Goal: Transaction & Acquisition: Purchase product/service

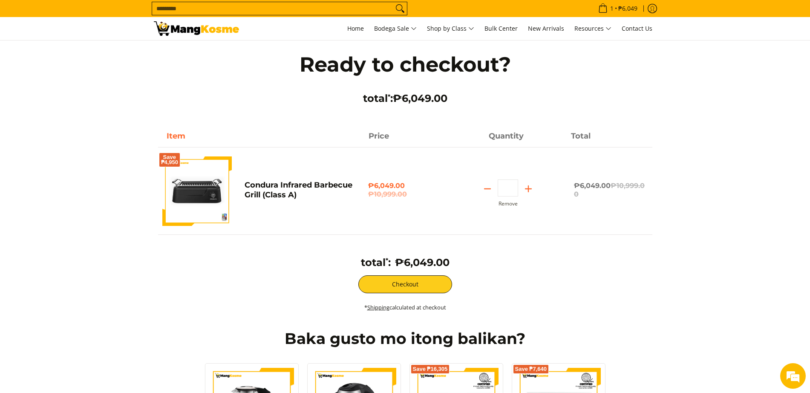
click at [203, 9] on input "Search..." at bounding box center [272, 8] width 241 height 13
click at [485, 190] on icon "Subtract" at bounding box center [488, 189] width 12 height 12
type input "*"
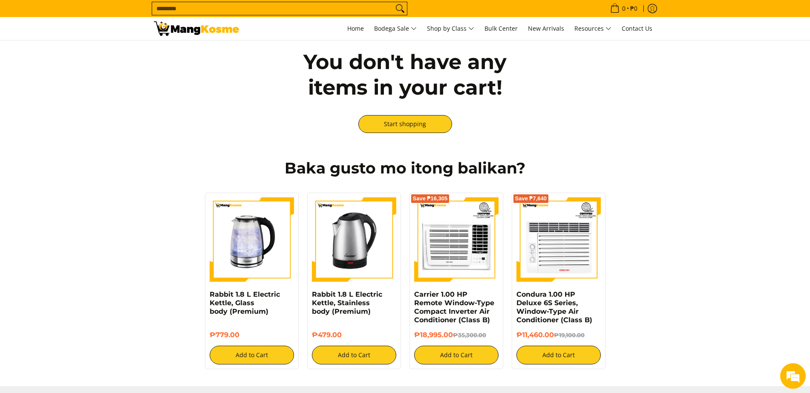
click at [266, 12] on input "Search..." at bounding box center [272, 8] width 241 height 13
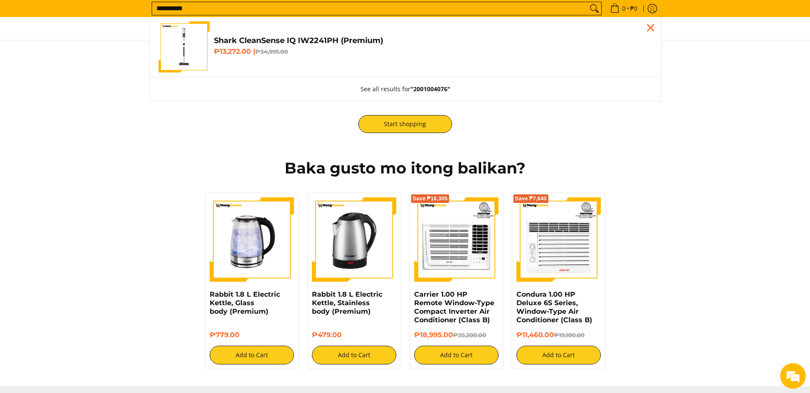
type input "**********"
click at [200, 45] on img "Customer Navigation" at bounding box center [184, 46] width 51 height 51
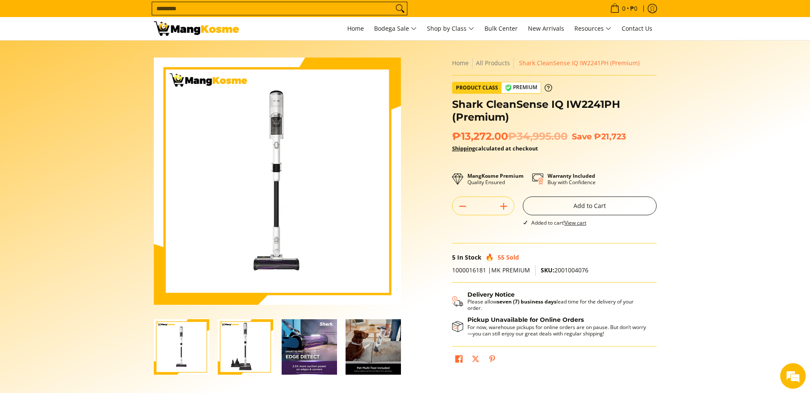
click at [594, 204] on button "Add to Cart" at bounding box center [590, 206] width 134 height 19
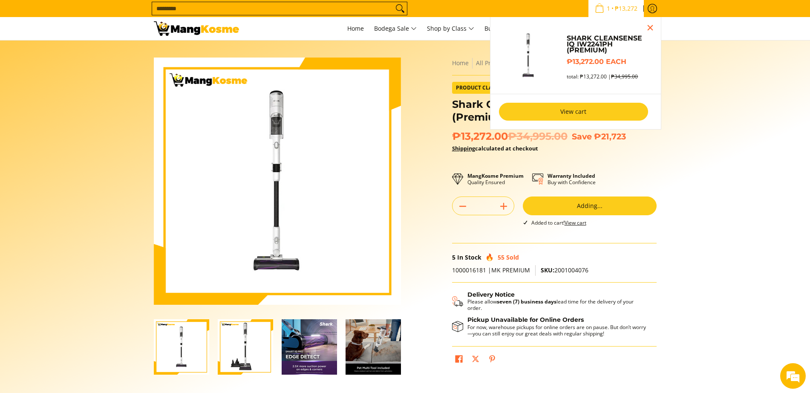
click at [579, 116] on link "View cart" at bounding box center [573, 112] width 149 height 18
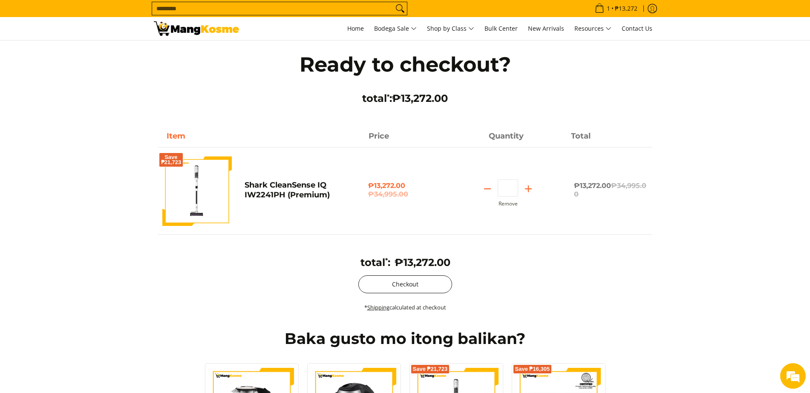
click at [434, 278] on button "Checkout" at bounding box center [406, 284] width 94 height 18
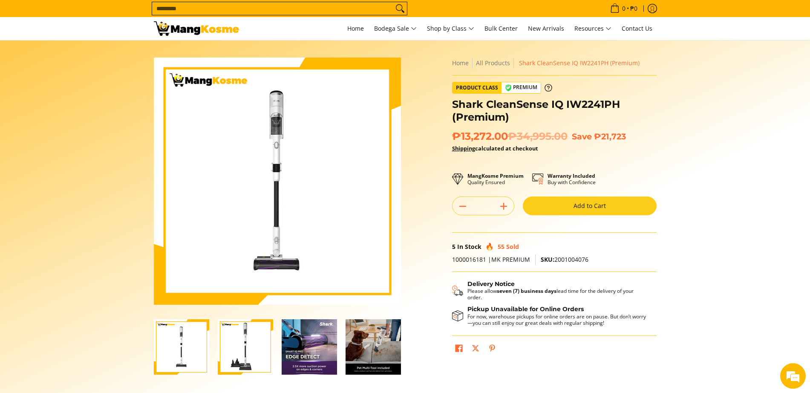
click at [183, 3] on input "Search..." at bounding box center [272, 8] width 241 height 13
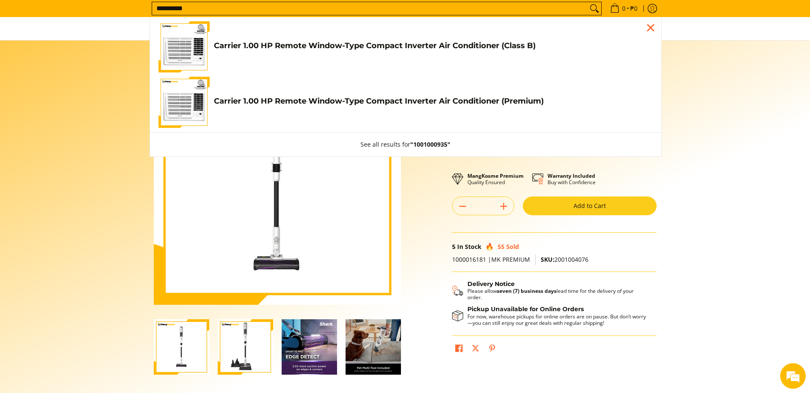
type input "**********"
click at [189, 39] on img "Customer Navigation" at bounding box center [184, 46] width 51 height 51
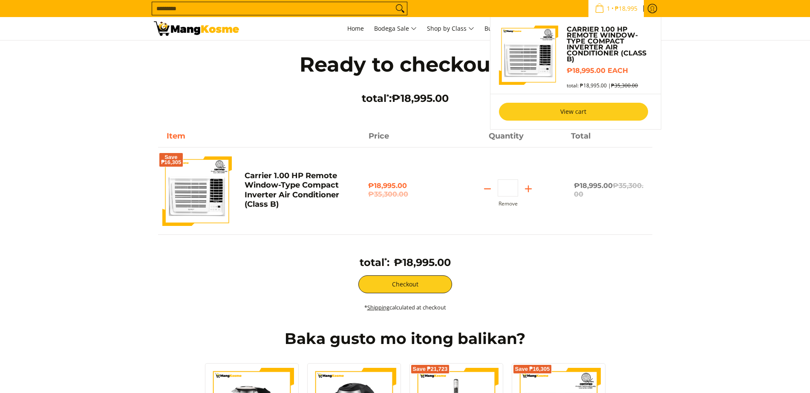
click at [619, 110] on link "View cart" at bounding box center [573, 112] width 149 height 18
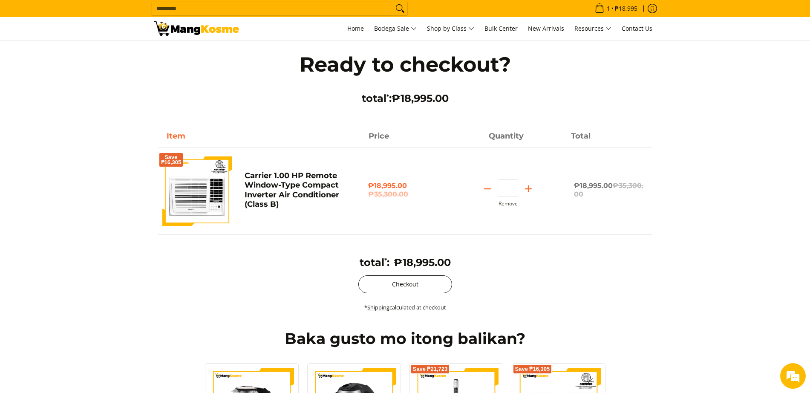
click at [439, 281] on button "Checkout" at bounding box center [406, 284] width 94 height 18
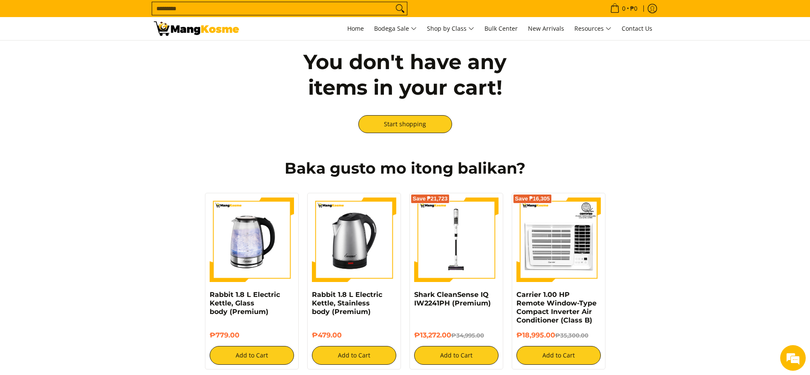
click at [200, 11] on input "Search..." at bounding box center [272, 8] width 241 height 13
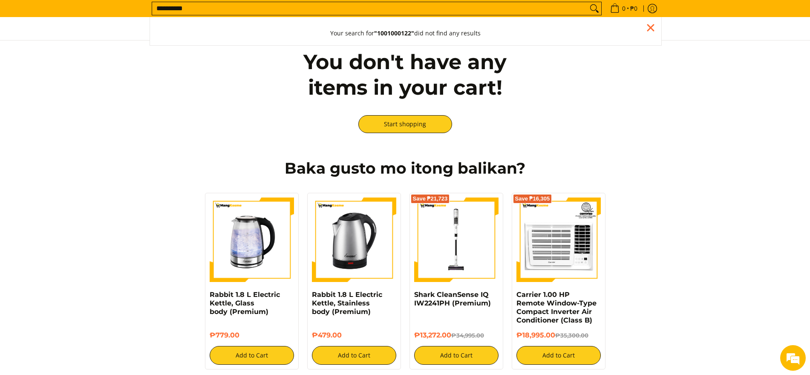
click at [161, 5] on input "**********" at bounding box center [370, 8] width 436 height 13
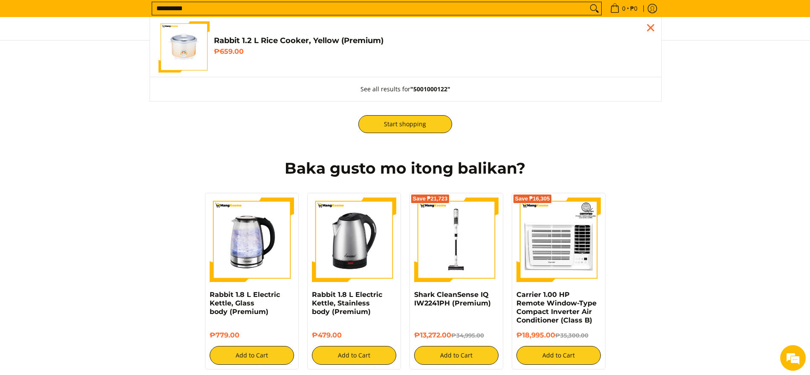
type input "**********"
click at [182, 43] on img "Customer Navigation" at bounding box center [184, 46] width 51 height 51
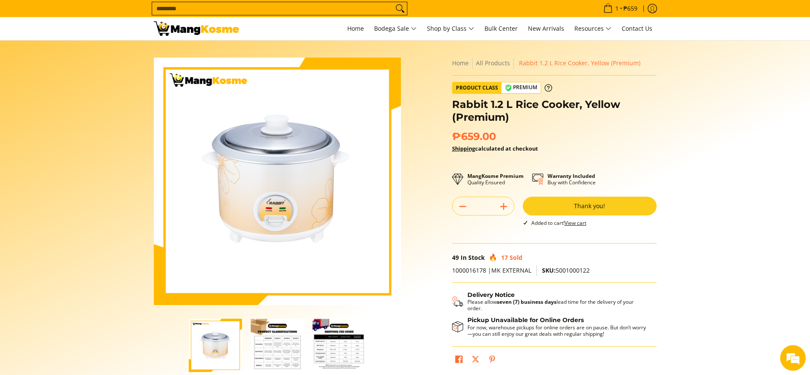
click at [266, 9] on input "Search..." at bounding box center [272, 8] width 241 height 13
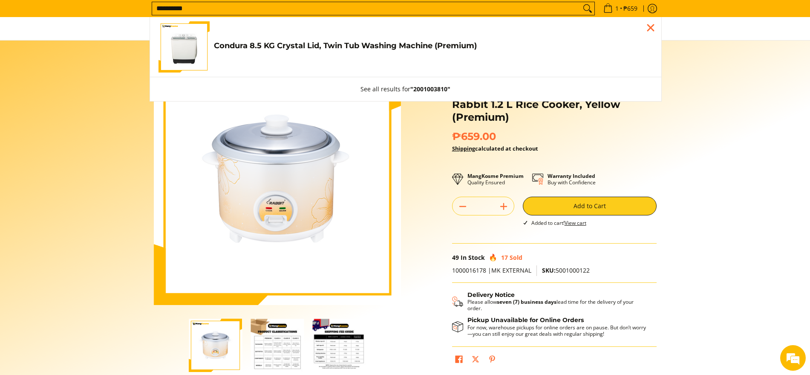
type input "**********"
click at [197, 50] on img "Customer Navigation" at bounding box center [184, 47] width 51 height 50
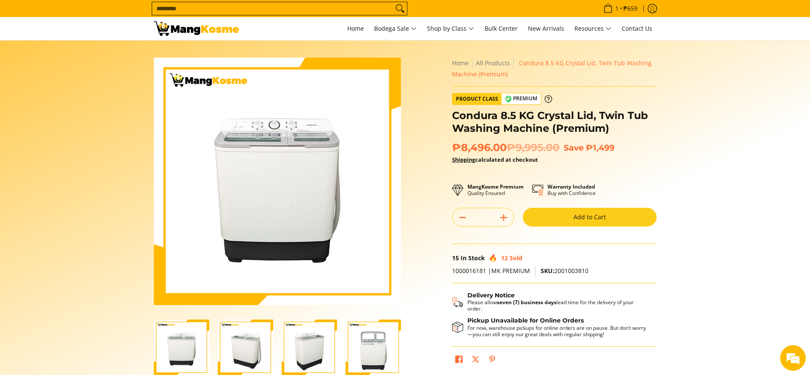
click at [606, 216] on button "Add to Cart" at bounding box center [590, 217] width 134 height 19
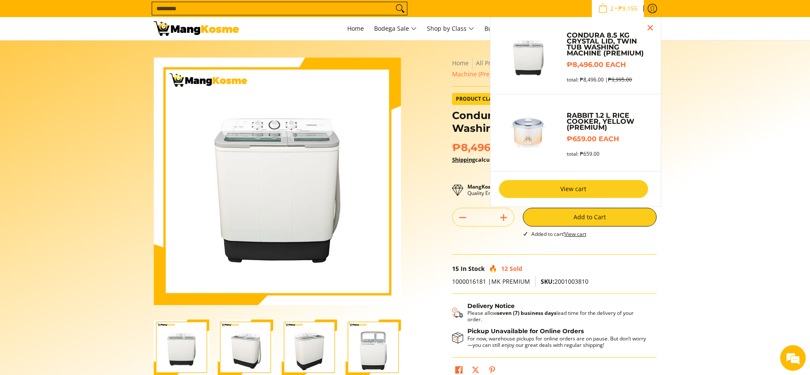
click at [599, 190] on link "View cart" at bounding box center [573, 189] width 149 height 18
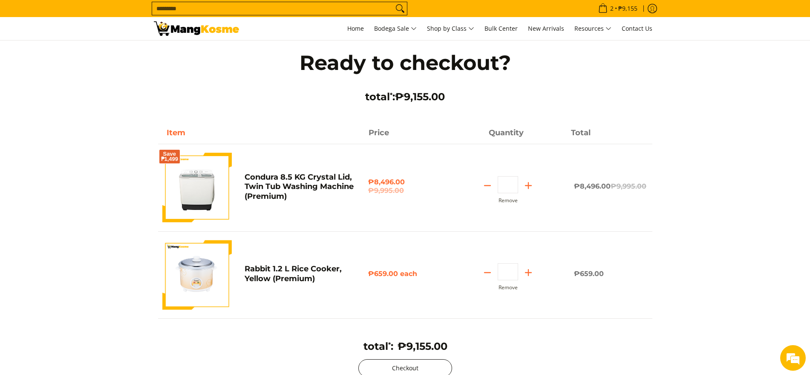
click at [417, 366] on button "Checkout" at bounding box center [406, 368] width 94 height 18
click at [486, 273] on icon "Subtract" at bounding box center [488, 272] width 12 height 12
type input "*"
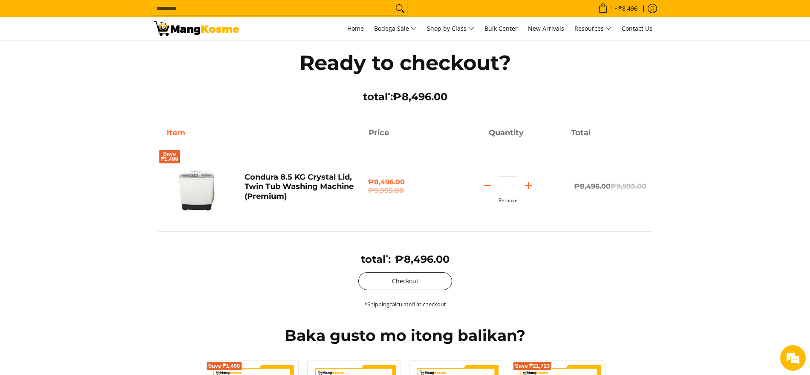
click at [426, 272] on button "Checkout" at bounding box center [406, 281] width 94 height 18
